Goal: Check status: Check status

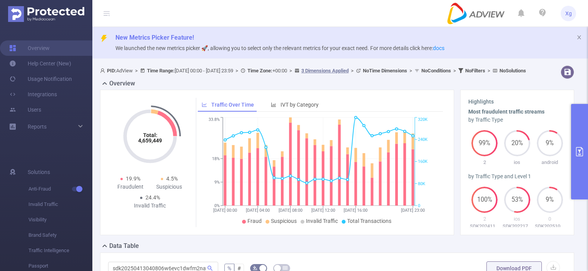
scroll to position [151, 0]
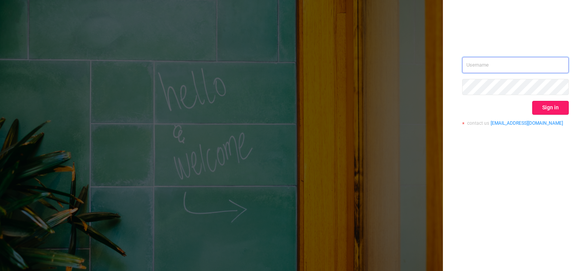
type input "[PERSON_NAME][EMAIL_ADDRESS][DOMAIN_NAME]"
click at [548, 109] on button "Sign in" at bounding box center [550, 108] width 37 height 14
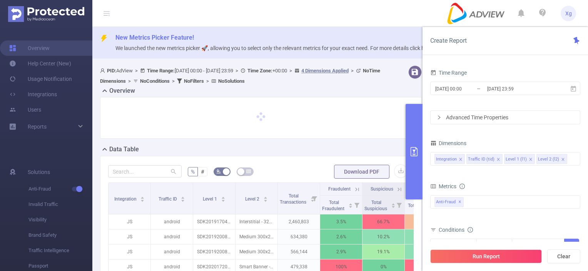
click at [505, 88] on input "2020-09-03 23:59" at bounding box center [517, 89] width 62 height 10
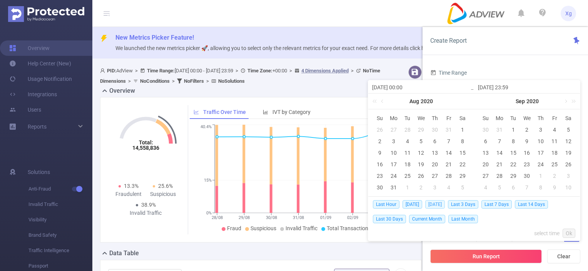
click at [441, 202] on span "Yesterday" at bounding box center [435, 204] width 20 height 8
type input "2025-08-18 00:00"
type input "2025-08-18 23:59"
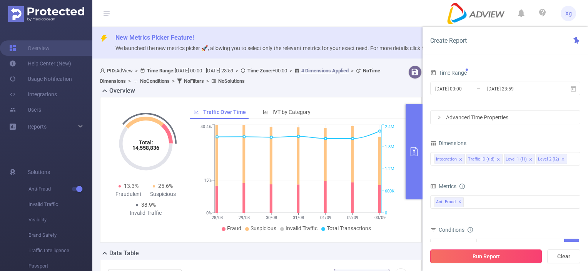
click at [479, 256] on button "Run Report" at bounding box center [486, 256] width 112 height 14
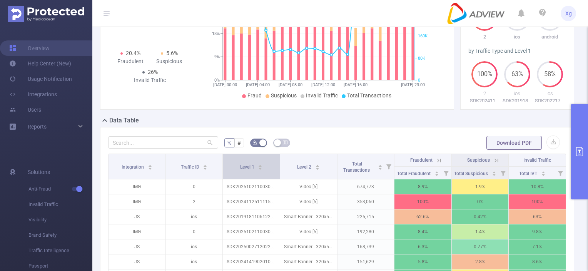
scroll to position [154, 0]
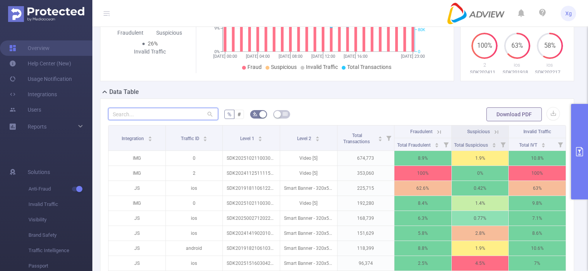
drag, startPoint x: 188, startPoint y: 118, endPoint x: 171, endPoint y: 125, distance: 18.2
click at [188, 118] on input "text" at bounding box center [163, 114] width 110 height 12
paste input "sdk20251027100434d944s6isv11bsp1"
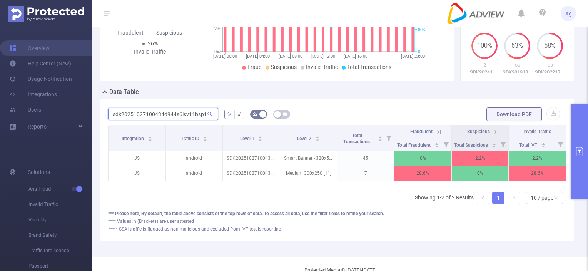
scroll to position [0, 2]
drag, startPoint x: 109, startPoint y: 121, endPoint x: 219, endPoint y: 124, distance: 109.7
click at [219, 122] on form "sdk20251027100434d944s6isv11bsp1 % # Download PDF" at bounding box center [337, 114] width 458 height 15
paste input "31806060439qrf4ucyps7gtg1m"
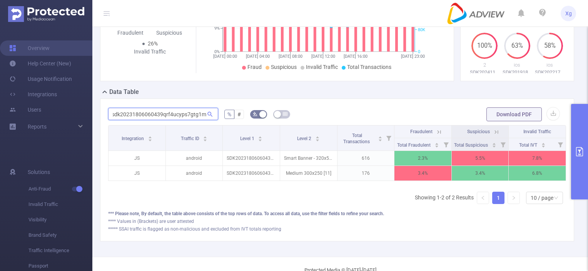
drag, startPoint x: 110, startPoint y: 122, endPoint x: 240, endPoint y: 128, distance: 130.2
click at [240, 122] on form "sdk20231806060439qrf4ucyps7gtg1m % # Download PDF" at bounding box center [337, 114] width 458 height 15
paste input "917070248cr7zy74l2u8xxb6"
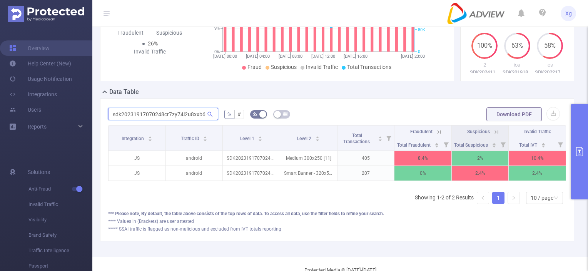
scroll to position [0, 0]
type input "sdk20231917070248cr7zy74l2u8xxb6"
drag, startPoint x: 579, startPoint y: 149, endPoint x: 576, endPoint y: 143, distance: 7.4
click at [579, 149] on icon "primary" at bounding box center [579, 151] width 7 height 9
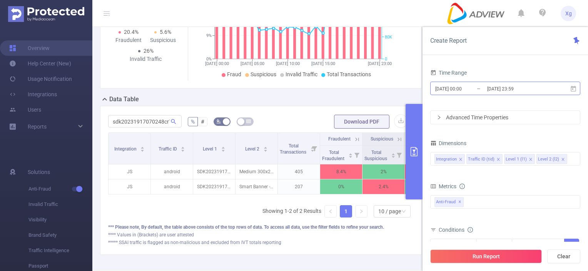
click at [528, 86] on input "2025-08-18 23:59" at bounding box center [517, 89] width 62 height 10
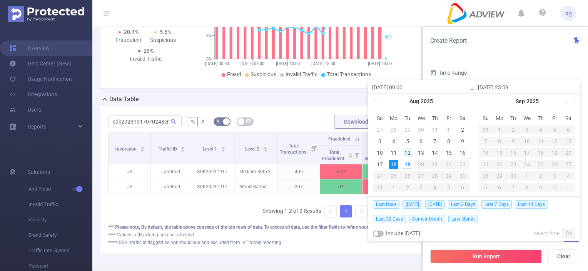
click at [406, 154] on div "12" at bounding box center [407, 152] width 9 height 9
type input "2025-08-12 00:00"
type input "2025-08-12 23:59"
type input "2025-08-12 00:00"
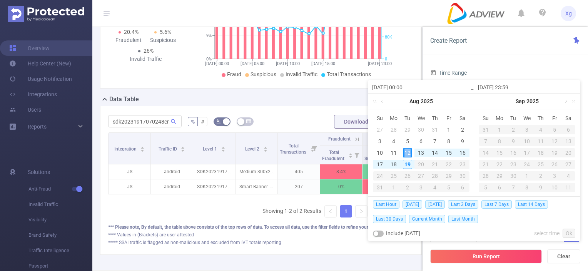
type input "2025-08-12 23:59"
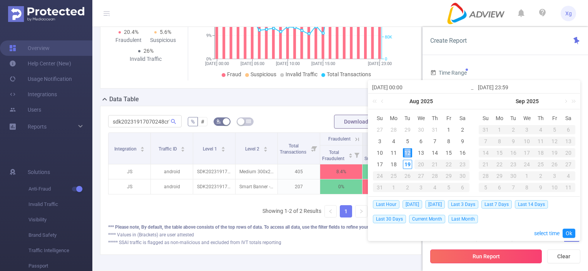
click at [488, 257] on button "Run Report" at bounding box center [486, 256] width 112 height 14
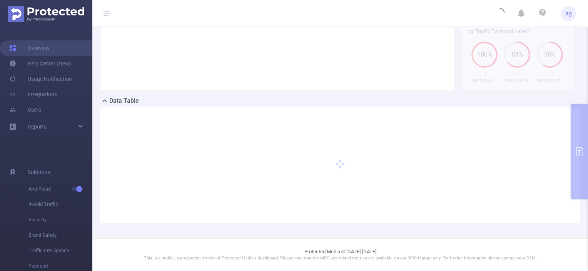
scroll to position [152, 0]
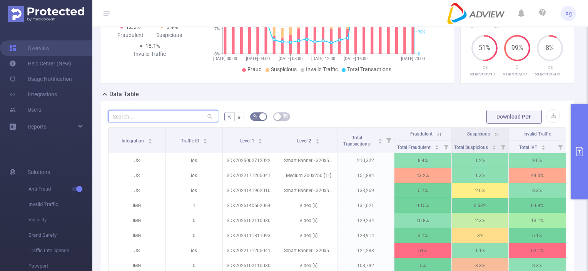
click at [142, 122] on input "text" at bounding box center [163, 116] width 110 height 12
paste input "sdk202518160607564cfs9yjulhn5bde"
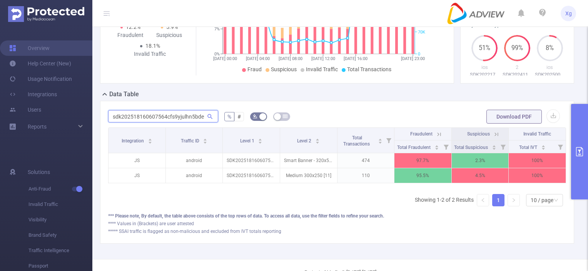
type input "sdk202518160607564cfs9yjulhn5bde"
click at [436, 138] on icon at bounding box center [439, 134] width 7 height 7
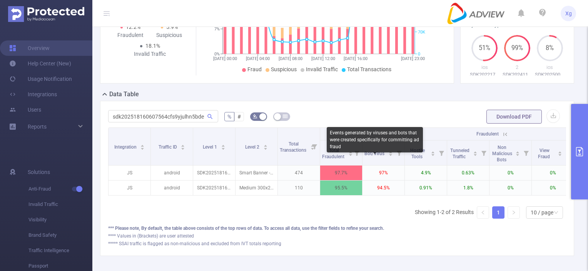
drag, startPoint x: 364, startPoint y: 159, endPoint x: 375, endPoint y: 135, distance: 27.0
click at [375, 135] on body "Xg Overview Help Center (New) Usage Notification Integrations Users Reports Sol…" at bounding box center [294, 135] width 588 height 271
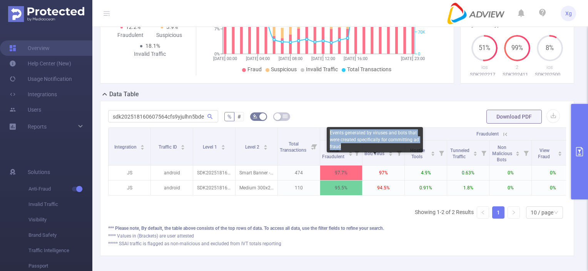
copy div "Events generated by viruses and bots that were created specifically for committ…"
drag, startPoint x: 349, startPoint y: 147, endPoint x: 330, endPoint y: 135, distance: 22.3
click at [330, 135] on div "Events generated by viruses and bots that were created specifically for committ…" at bounding box center [375, 139] width 96 height 25
copy div "Events generated by viruses and bots that were created specifically for committ…"
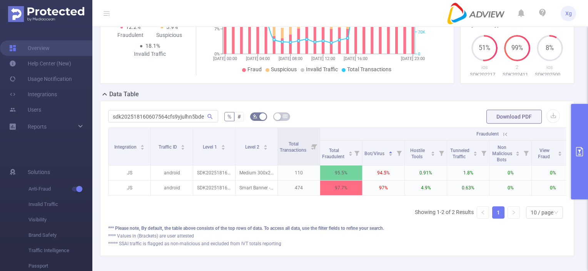
click at [406, 225] on div "Integration Traffic ID Level 1 Level 2 Total Transactions Fraudulent Suspicious…" at bounding box center [337, 175] width 458 height 97
drag, startPoint x: 374, startPoint y: 107, endPoint x: 343, endPoint y: 107, distance: 30.8
click at [374, 107] on div "sdk202518160607564cfs9yjulhn5bde % # Download PDF Integration Traffic ID Level …" at bounding box center [337, 178] width 474 height 155
